Goal: Information Seeking & Learning: Learn about a topic

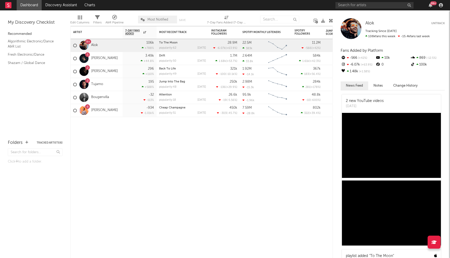
click at [344, 9] on div "99 +" at bounding box center [389, 5] width 109 height 10
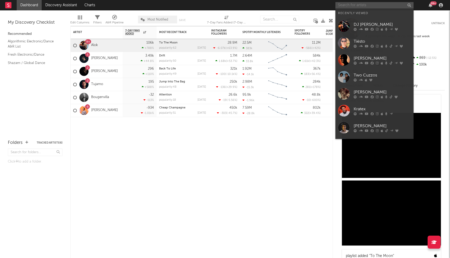
click at [354, 6] on input "text" at bounding box center [374, 5] width 78 height 7
click at [373, 29] on icon at bounding box center [371, 29] width 3 height 3
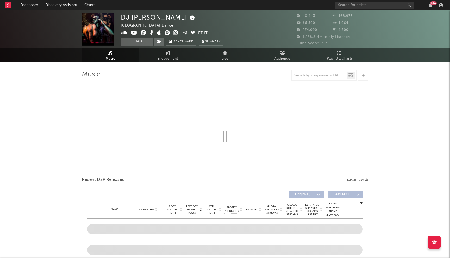
select select "6m"
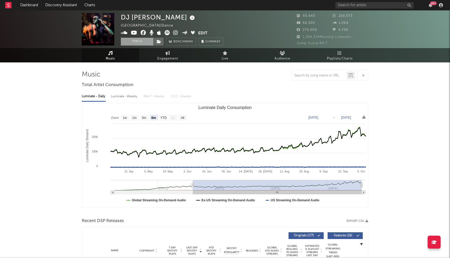
click at [142, 43] on button "Track" at bounding box center [137, 42] width 33 height 8
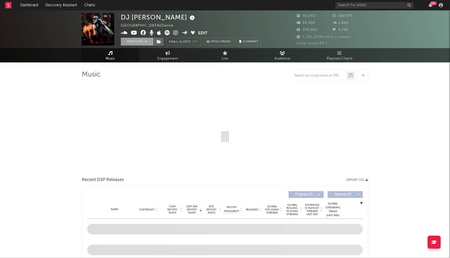
select select "6m"
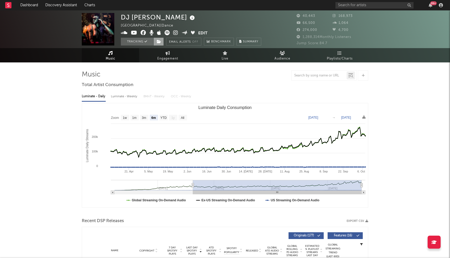
click at [158, 42] on icon at bounding box center [159, 42] width 4 height 4
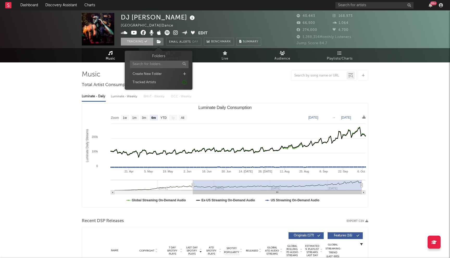
click at [140, 41] on button "Tracking" at bounding box center [137, 42] width 33 height 8
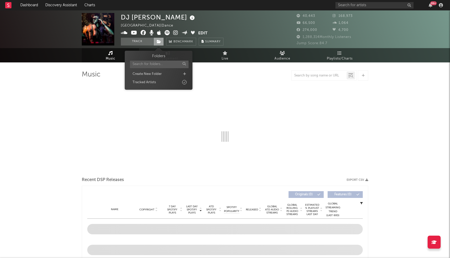
click at [160, 42] on icon at bounding box center [159, 42] width 4 height 4
select select "6m"
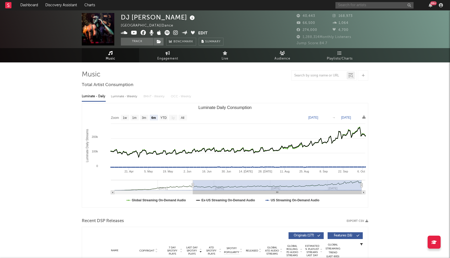
click at [352, 5] on input "text" at bounding box center [374, 5] width 78 height 7
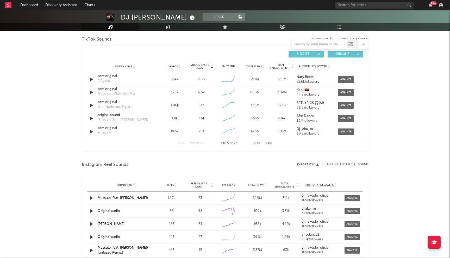
scroll to position [352, 0]
click at [257, 142] on button "Next" at bounding box center [256, 143] width 7 height 3
click at [198, 142] on button "Previous" at bounding box center [197, 143] width 14 height 3
click at [172, 66] on span "Videos" at bounding box center [172, 66] width 9 height 3
click at [105, 74] on div "som original" at bounding box center [125, 75] width 54 height 5
